Goal: Information Seeking & Learning: Learn about a topic

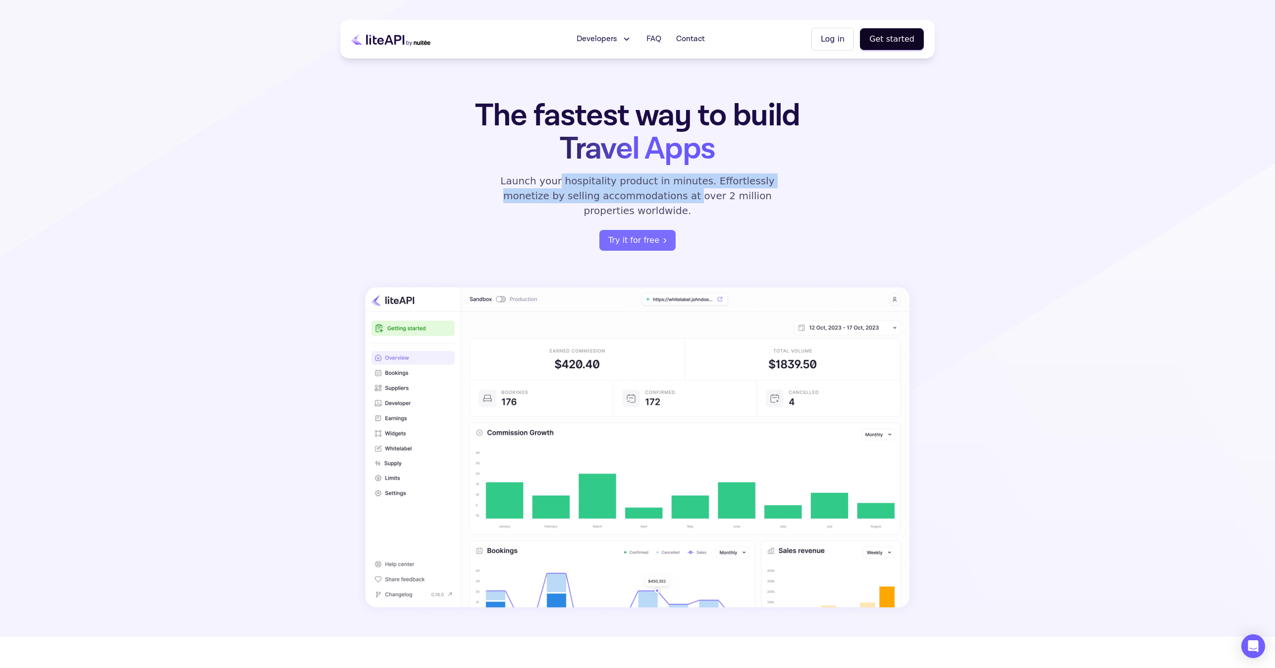
drag, startPoint x: 544, startPoint y: 182, endPoint x: 619, endPoint y: 203, distance: 77.1
click at [619, 203] on div "The fastest way to build Travel Apps Launch your hospitality product in minutes…" at bounding box center [637, 175] width 387 height 152
click at [462, 223] on div "The fastest way to build Travel Apps Launch your hospitality product in minutes…" at bounding box center [637, 175] width 387 height 152
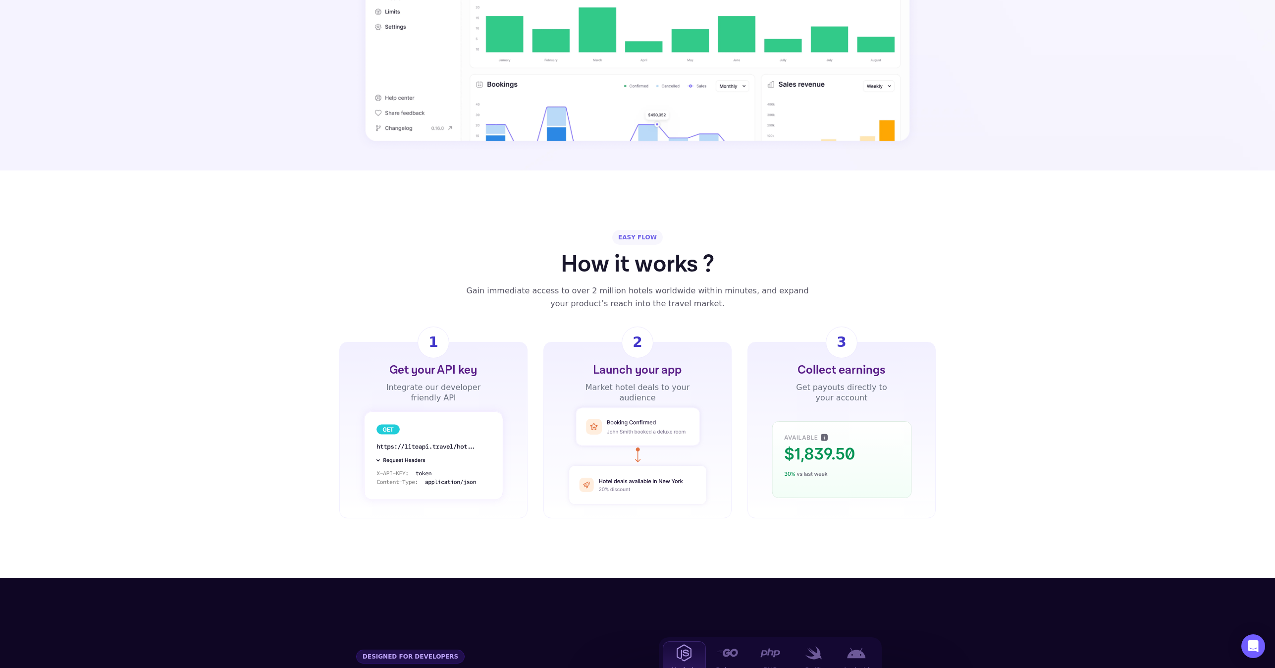
scroll to position [495, 0]
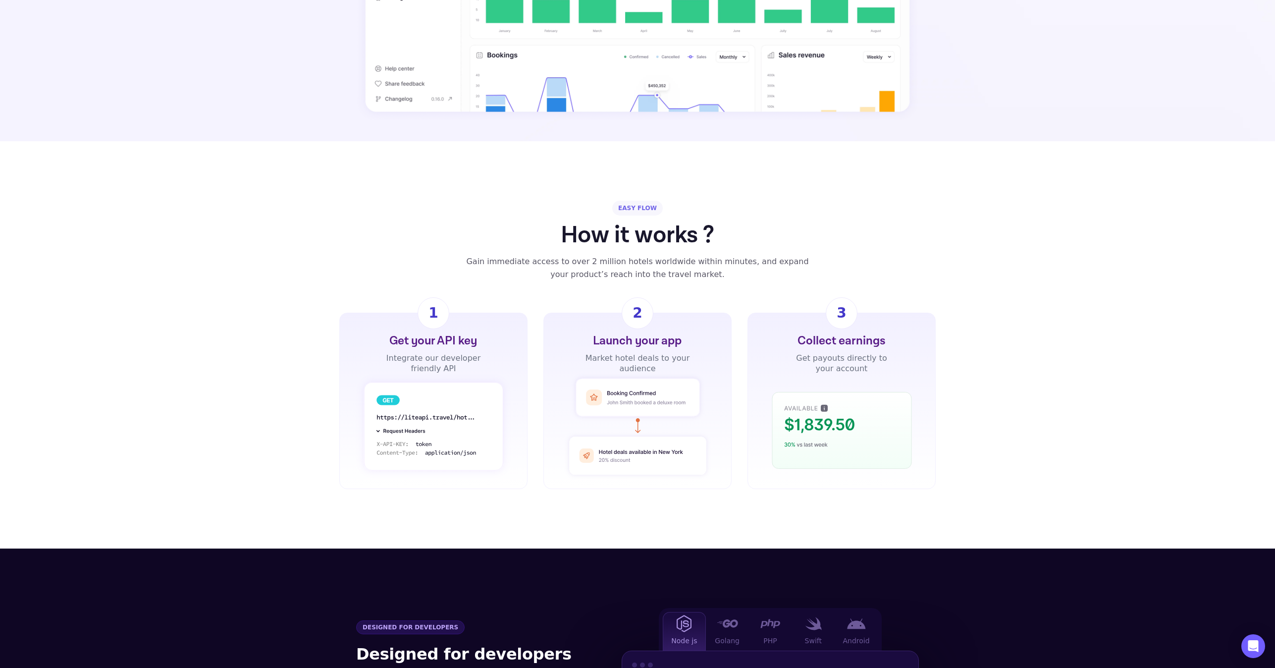
drag, startPoint x: 787, startPoint y: 401, endPoint x: 839, endPoint y: 438, distance: 64.3
click at [839, 438] on rect at bounding box center [841, 430] width 139 height 76
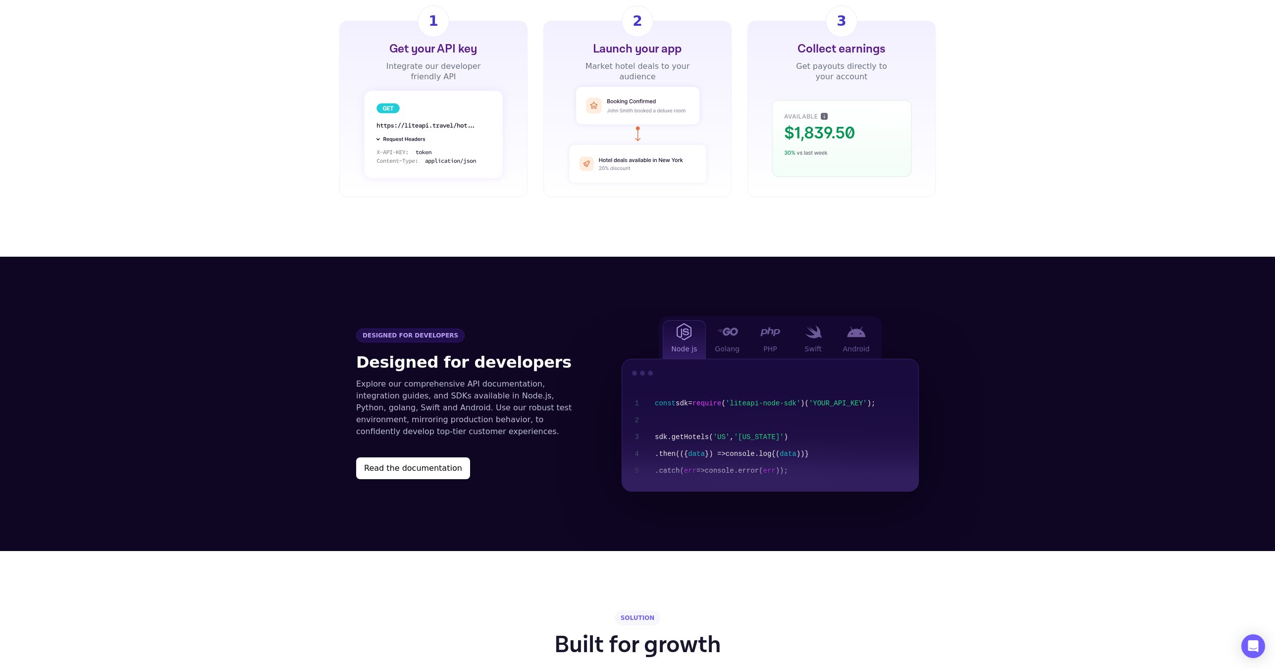
scroll to position [842, 0]
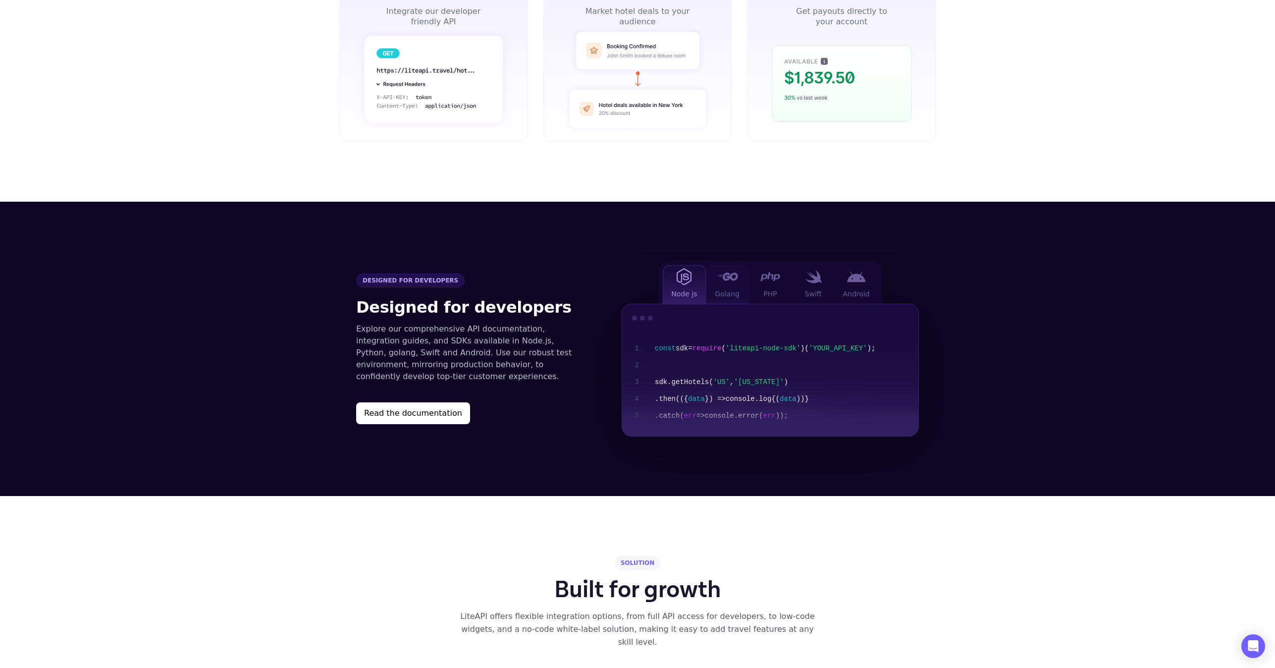
click at [740, 265] on div "Golang" at bounding box center [727, 284] width 43 height 39
click at [774, 270] on div "PHP" at bounding box center [770, 284] width 43 height 39
click at [873, 272] on div "Android" at bounding box center [855, 284] width 43 height 39
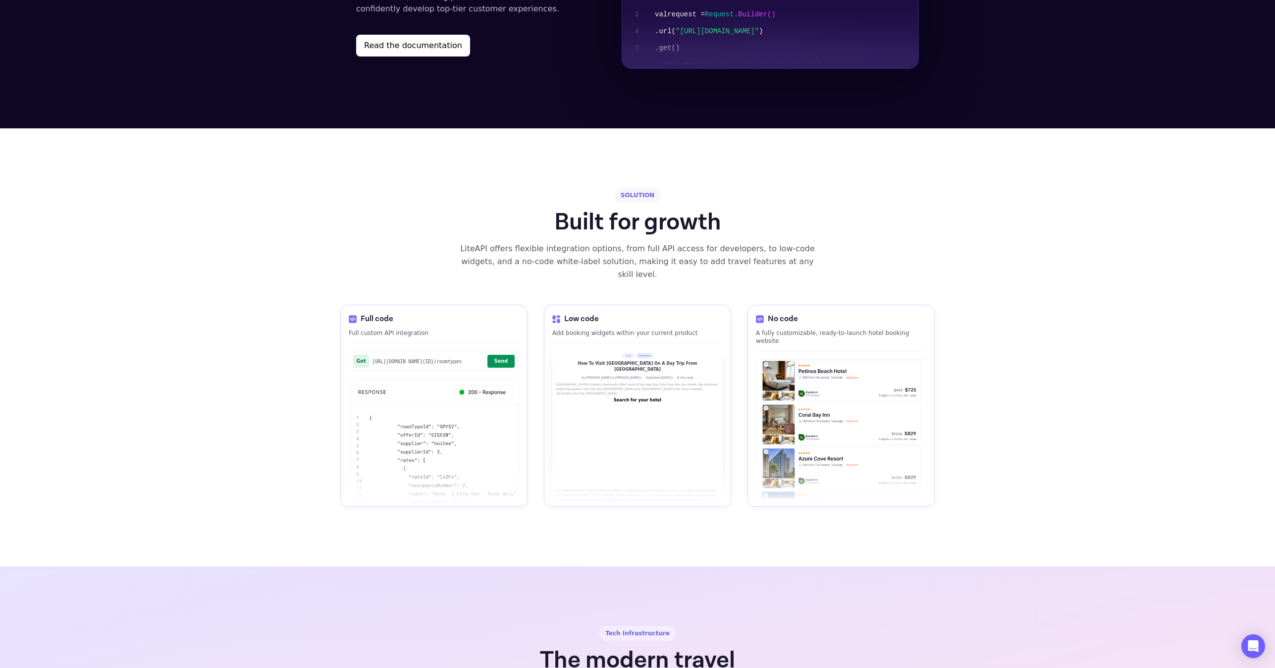
scroll to position [1238, 0]
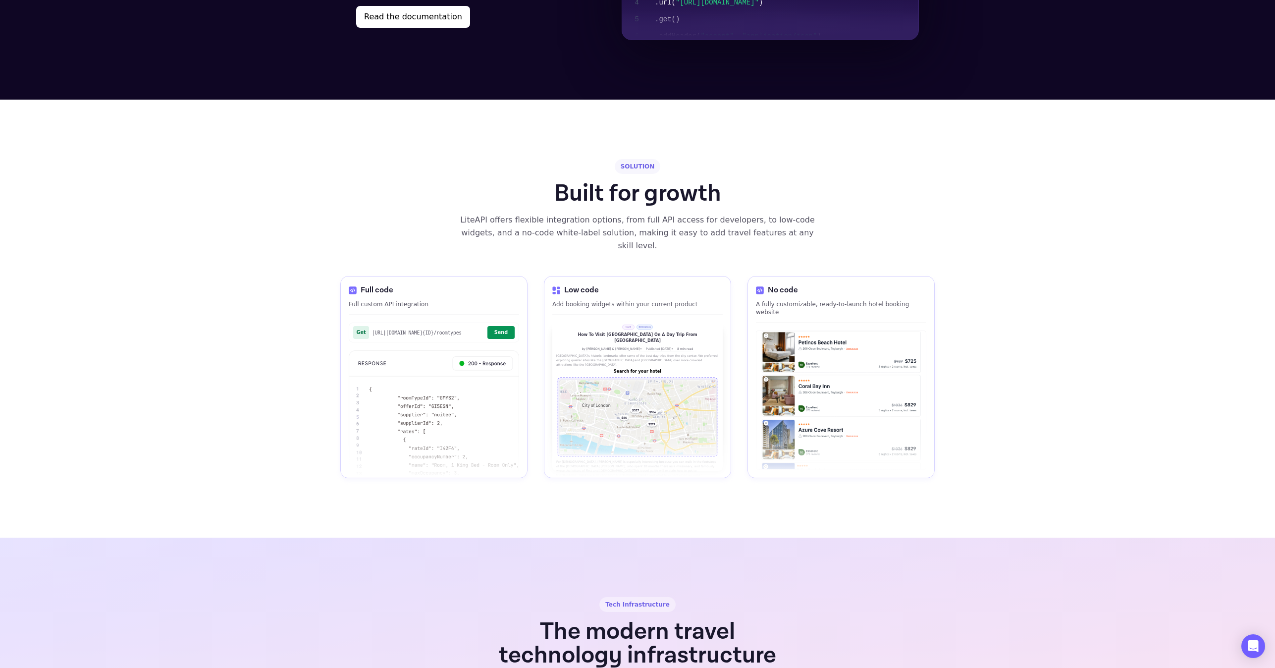
click at [453, 401] on img at bounding box center [434, 432] width 170 height 164
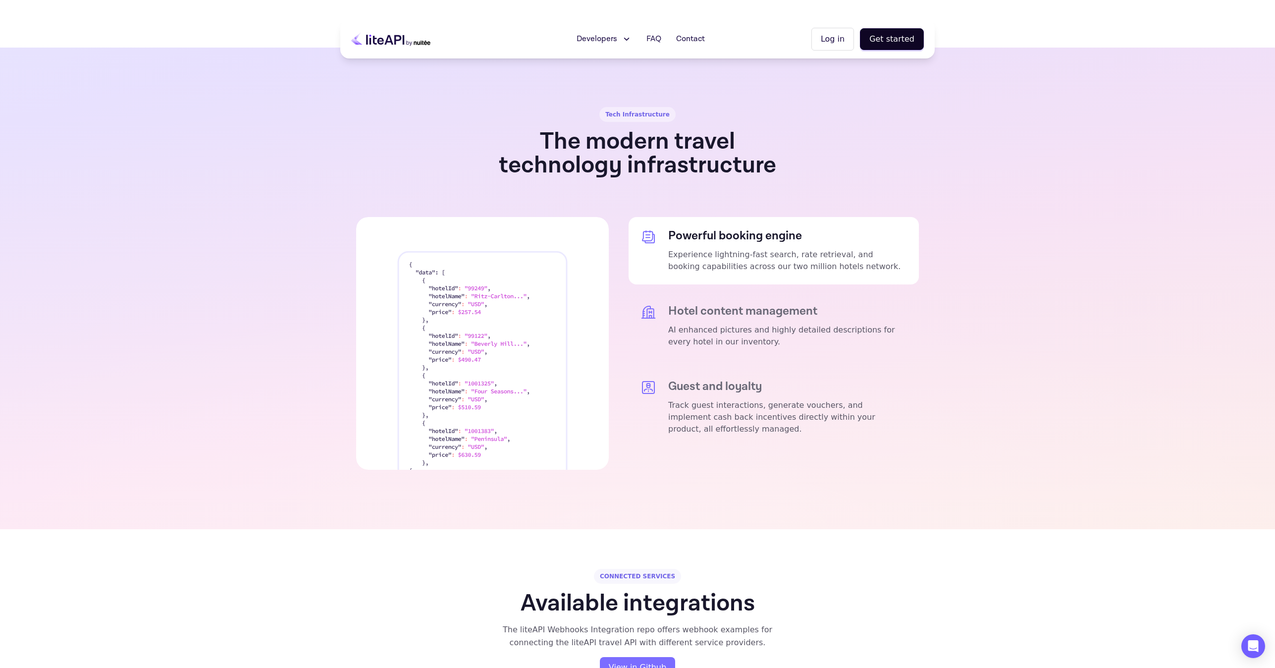
scroll to position [1719, 0]
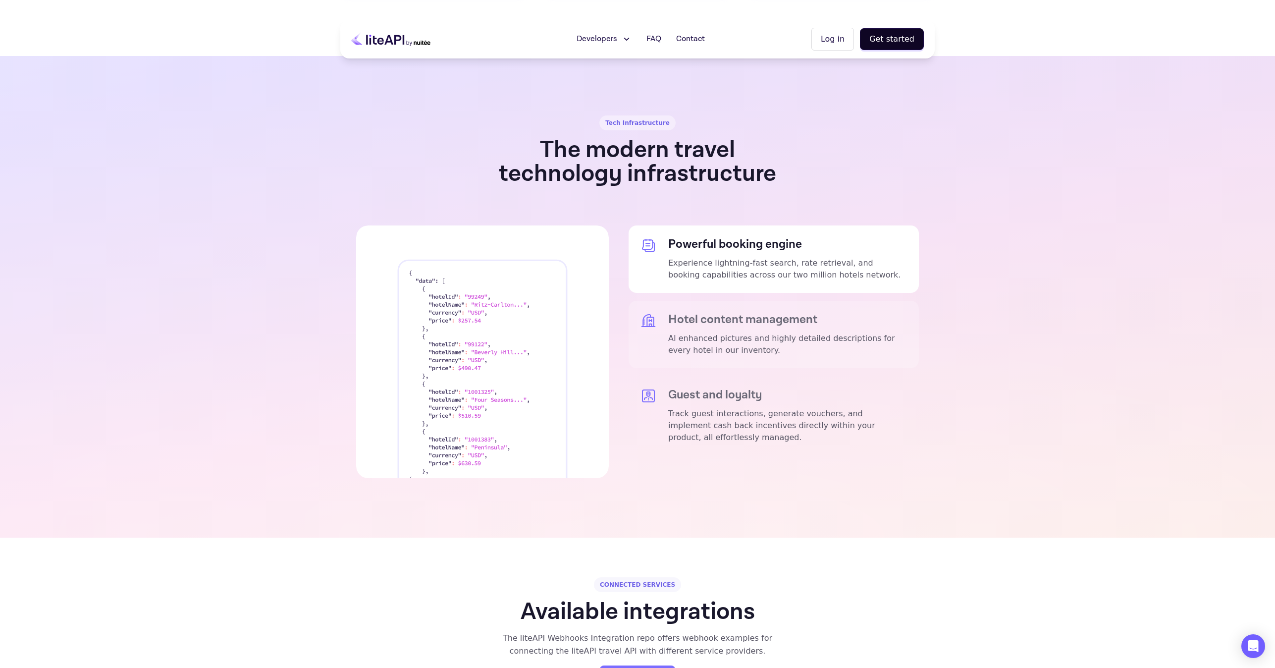
click at [791, 312] on div "Hotel content management AI enhanced pictures and highly detailed descriptions …" at bounding box center [787, 334] width 239 height 44
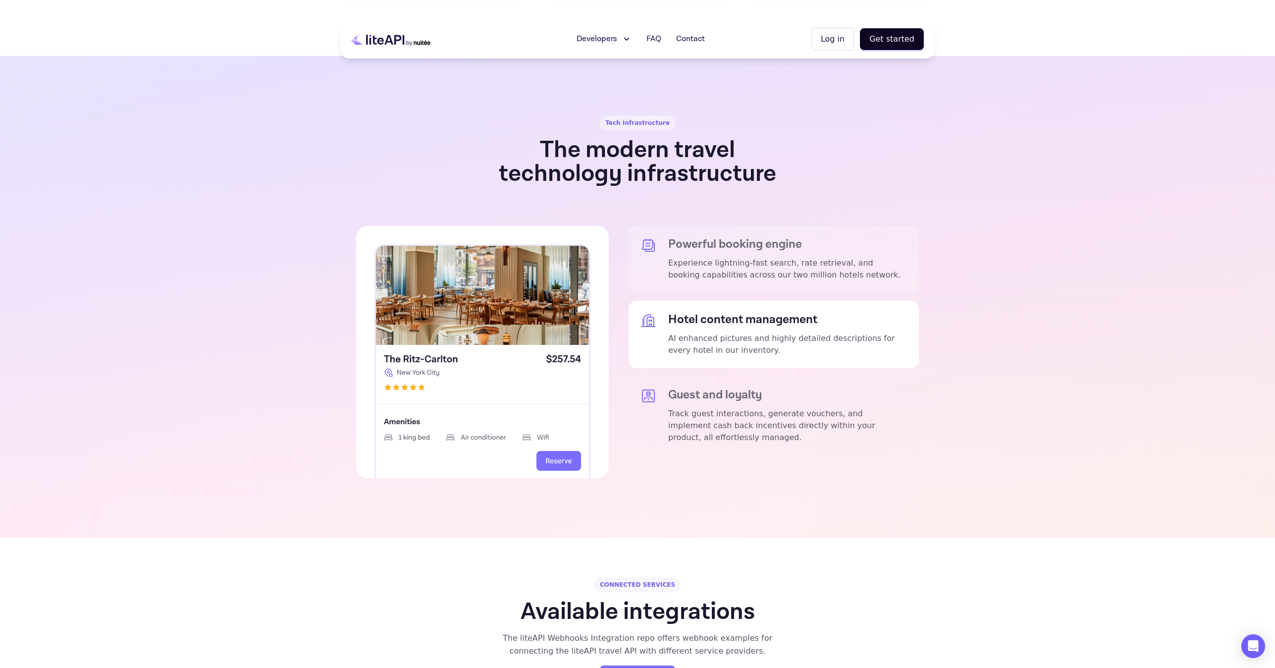
click at [809, 257] on p "Experience lightning-fast search, rate retrieval, and booking capabilities acro…" at bounding box center [787, 269] width 239 height 24
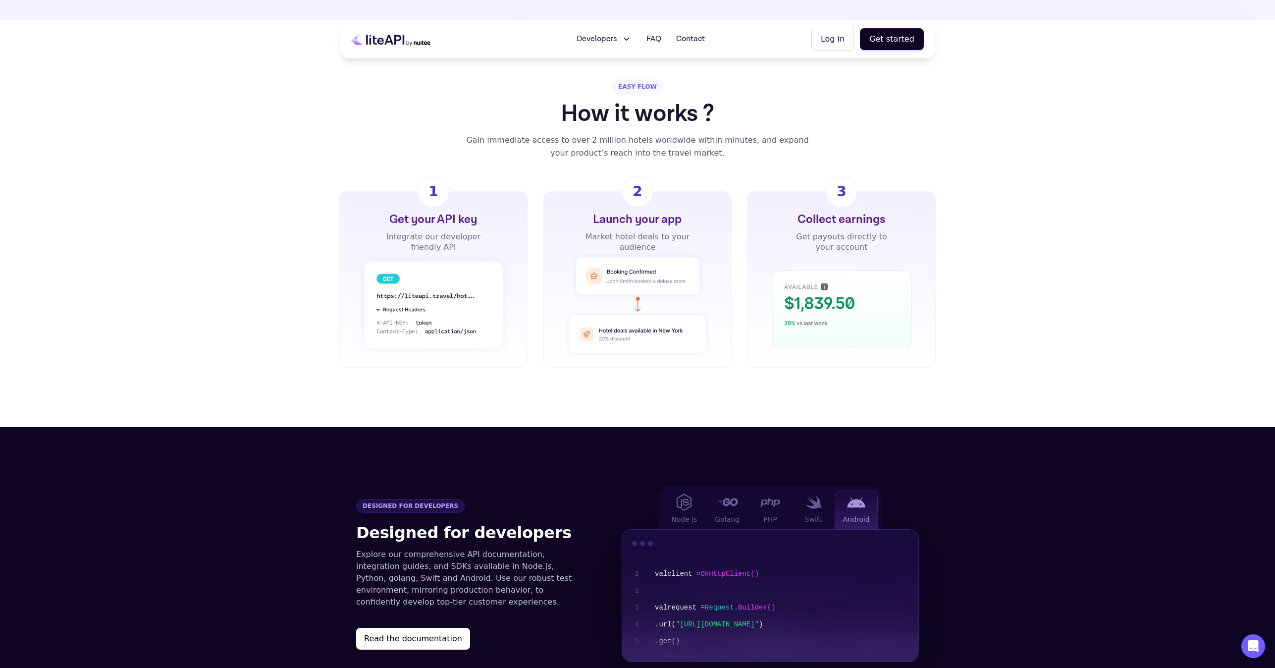
scroll to position [0, 0]
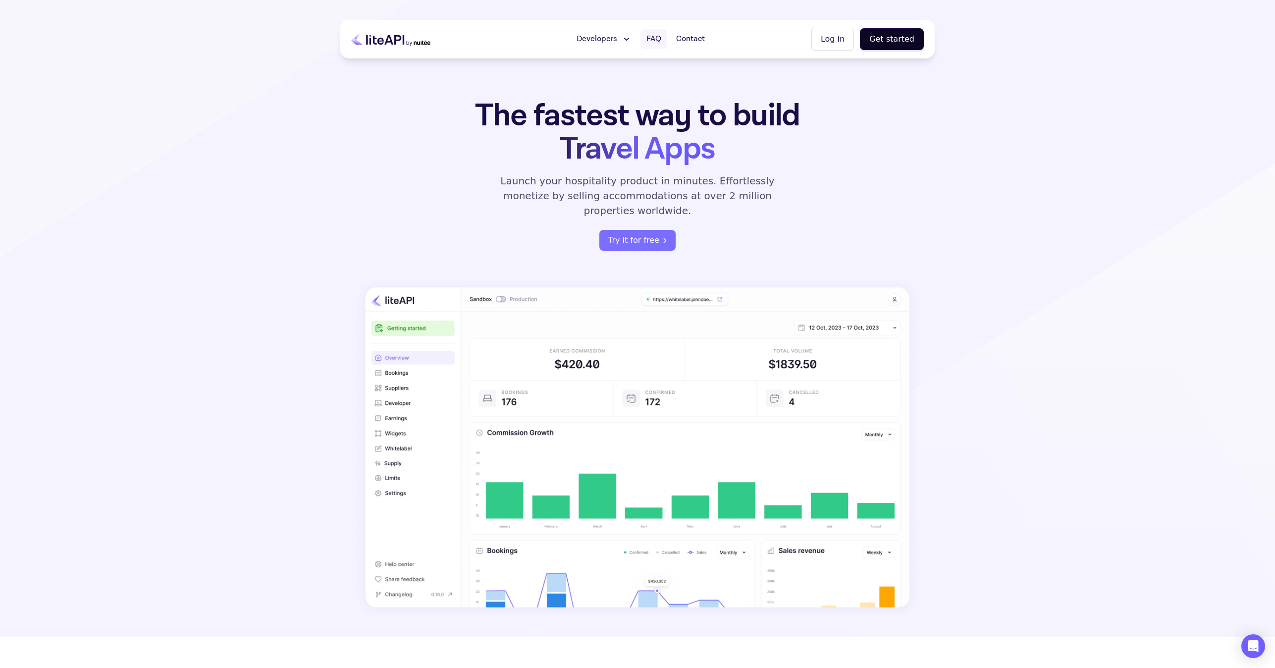
click at [653, 33] on link "FAQ" at bounding box center [653, 39] width 27 height 20
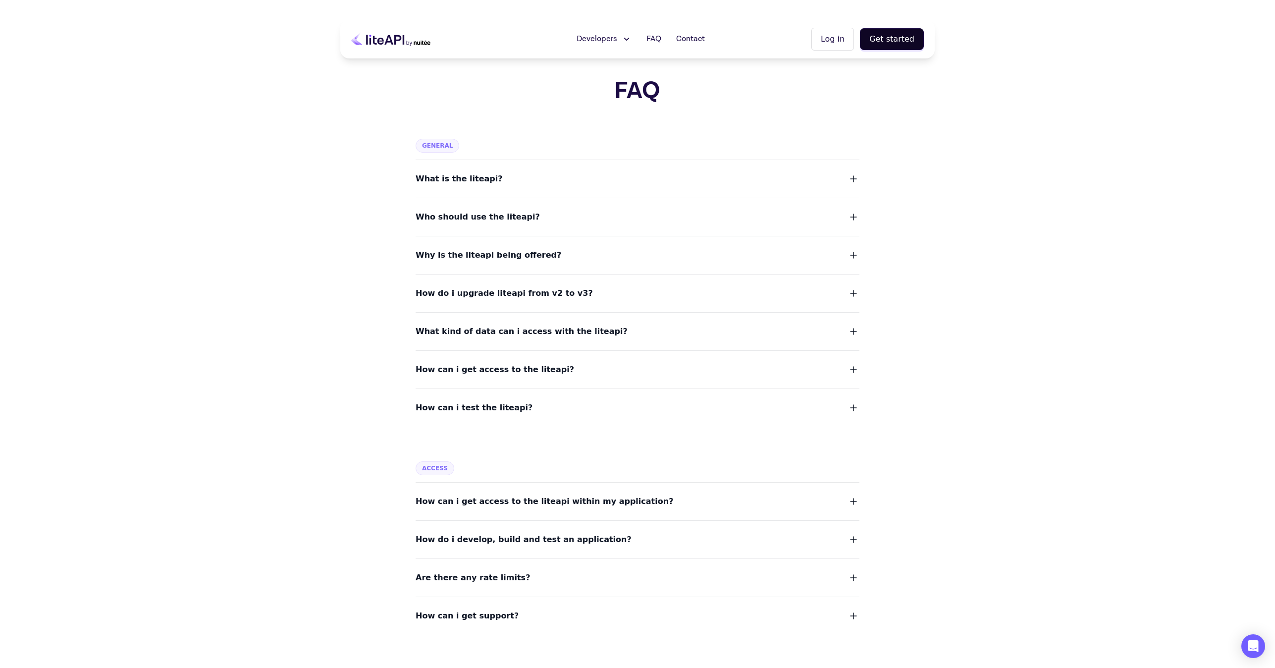
click at [489, 181] on button "What is the liteapi?" at bounding box center [637, 179] width 444 height 14
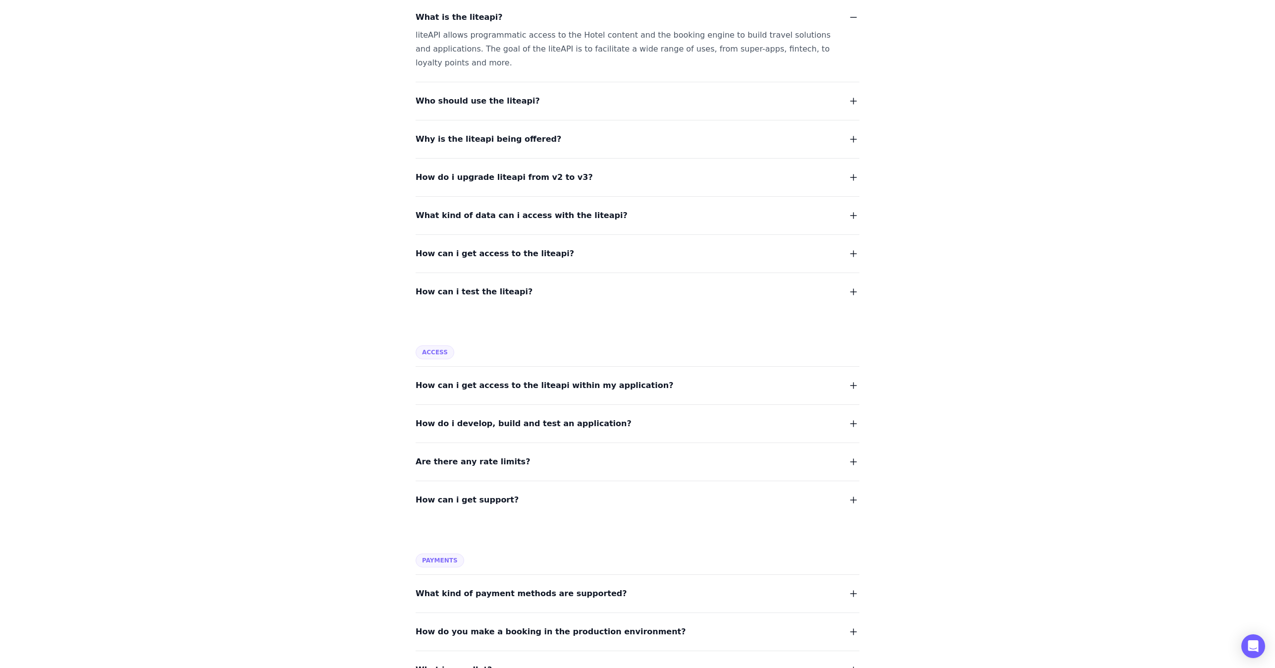
scroll to position [198, 0]
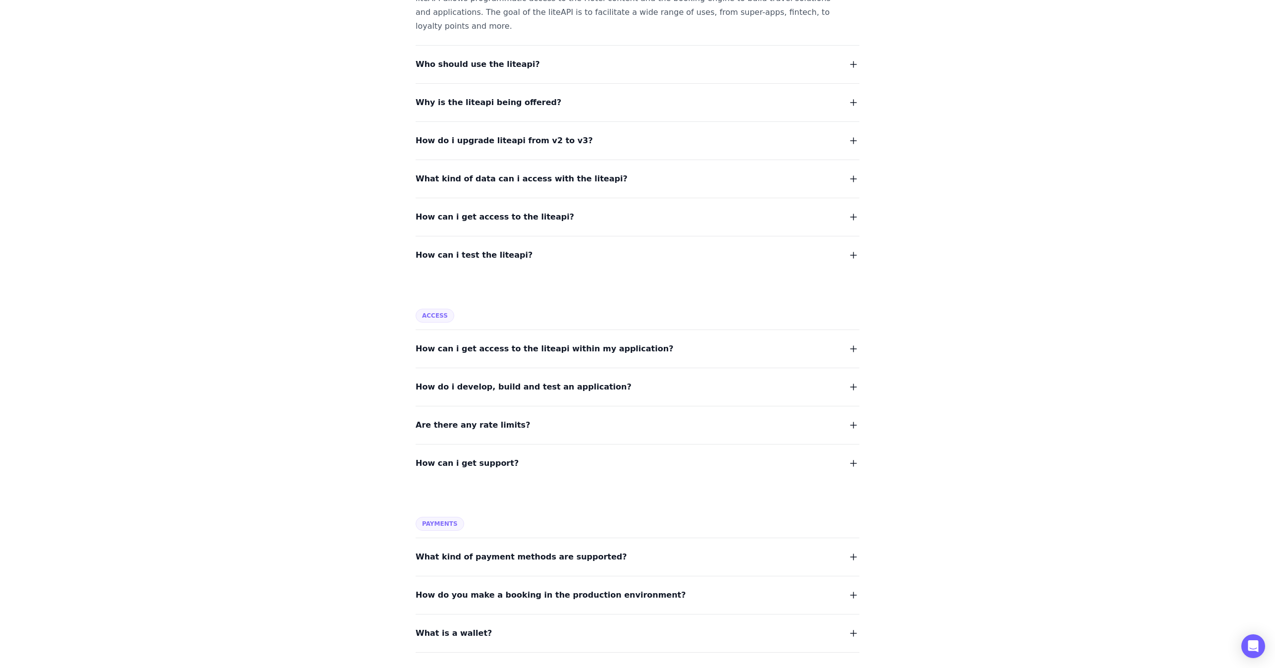
click at [520, 255] on button "How can i test the liteapi?" at bounding box center [637, 255] width 444 height 14
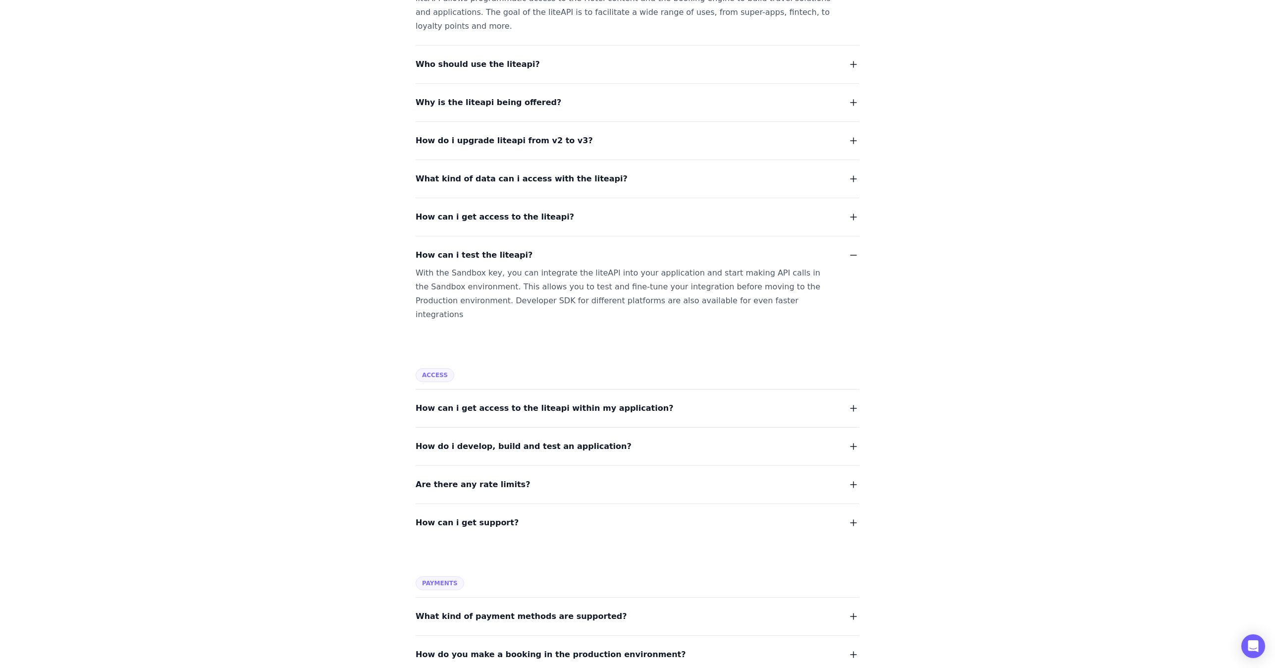
click at [520, 255] on button "How can i test the liteapi?" at bounding box center [637, 255] width 444 height 14
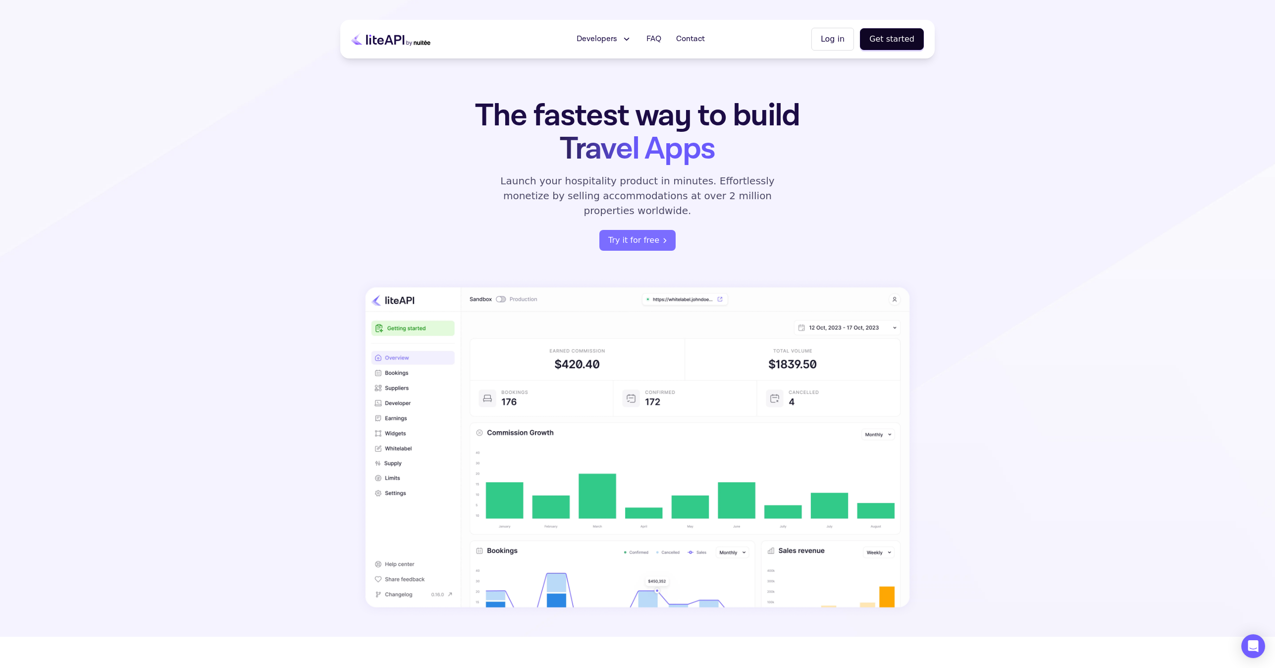
click at [621, 37] on button "Developers" at bounding box center [604, 39] width 67 height 20
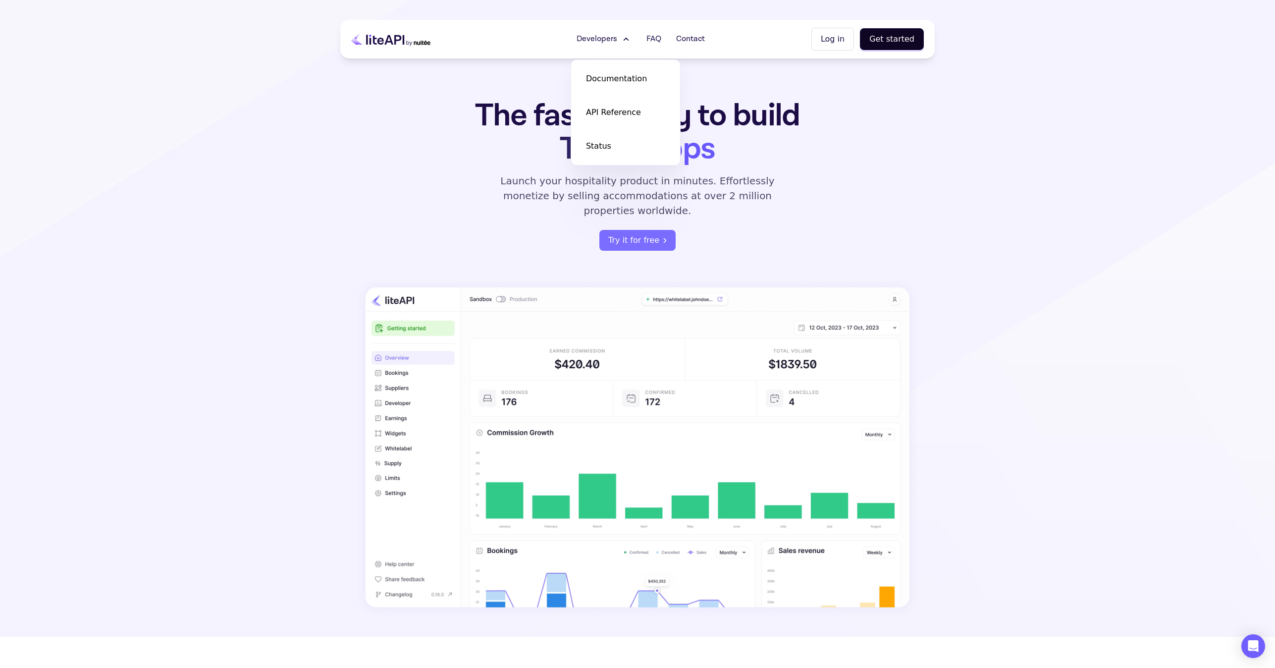
click at [437, 165] on div "The fastest way to build Travel Apps Launch your hospitality product in minutes…" at bounding box center [637, 358] width 594 height 518
